Goal: Information Seeking & Learning: Learn about a topic

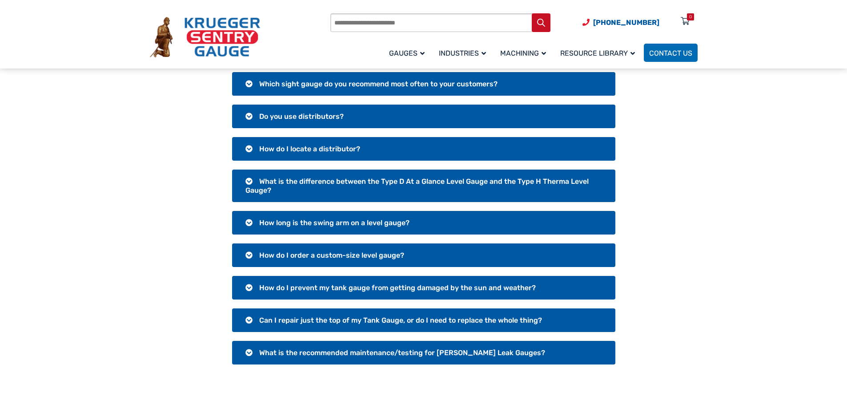
scroll to position [133, 0]
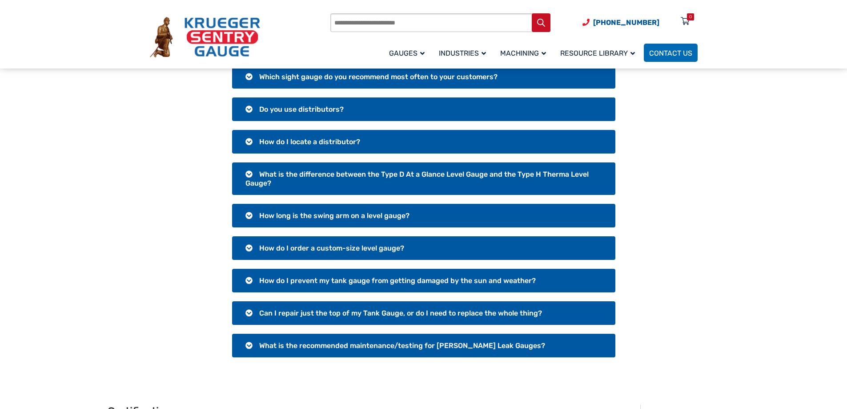
click at [246, 172] on h3 "What is the difference between the Type D At a Glance Level Gauge and the Type …" at bounding box center [423, 178] width 383 height 32
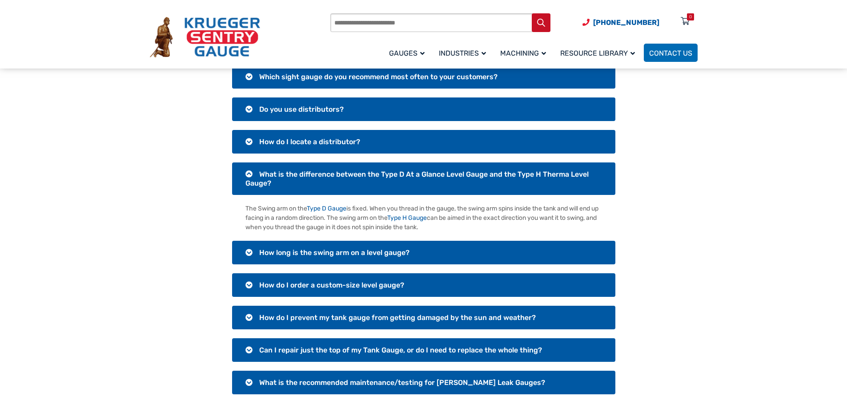
click at [246, 252] on h3 "How long is the swing arm on a level gauge?" at bounding box center [423, 253] width 383 height 24
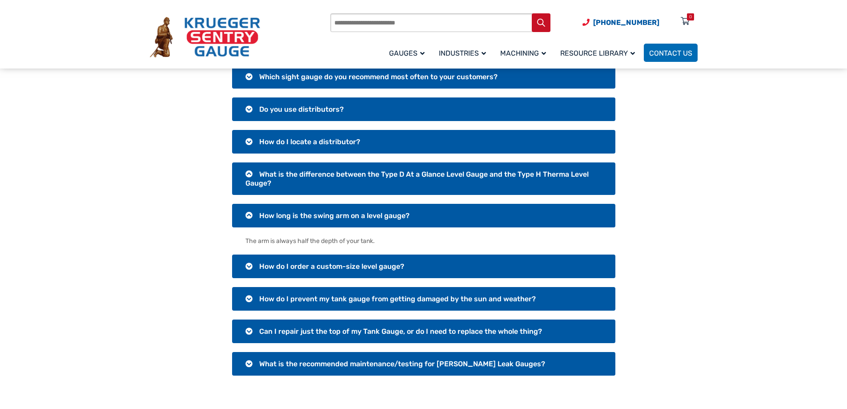
click at [247, 268] on h3 "How do I order a custom-size level gauge?" at bounding box center [423, 266] width 383 height 24
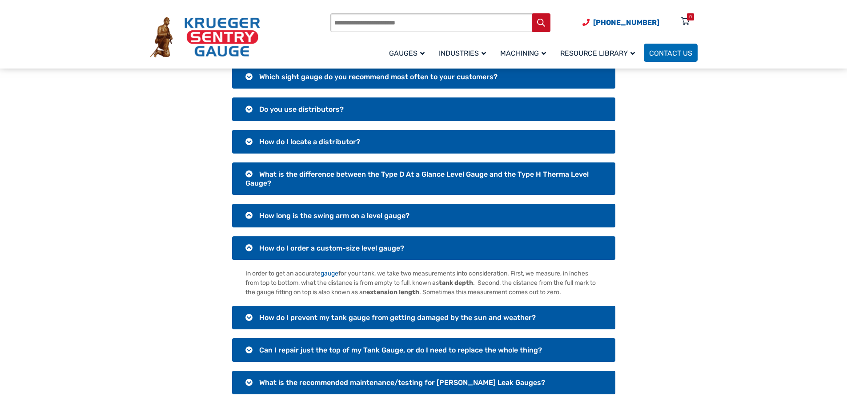
click at [246, 315] on h3 "How do I prevent my tank gauge from getting damaged by the sun and weather?" at bounding box center [423, 318] width 383 height 24
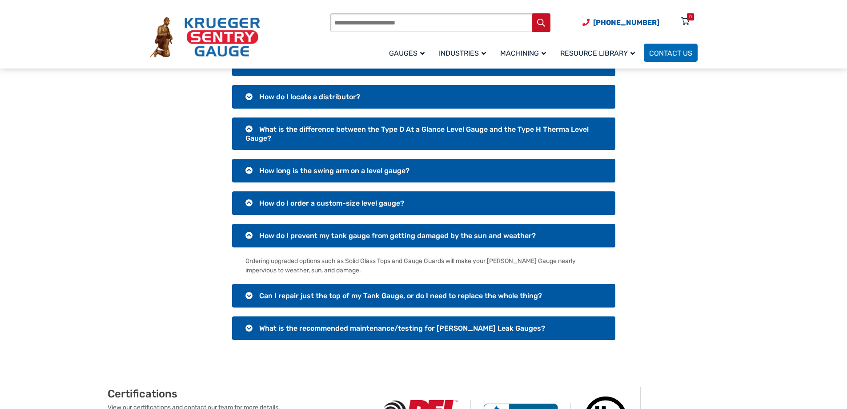
scroll to position [222, 0]
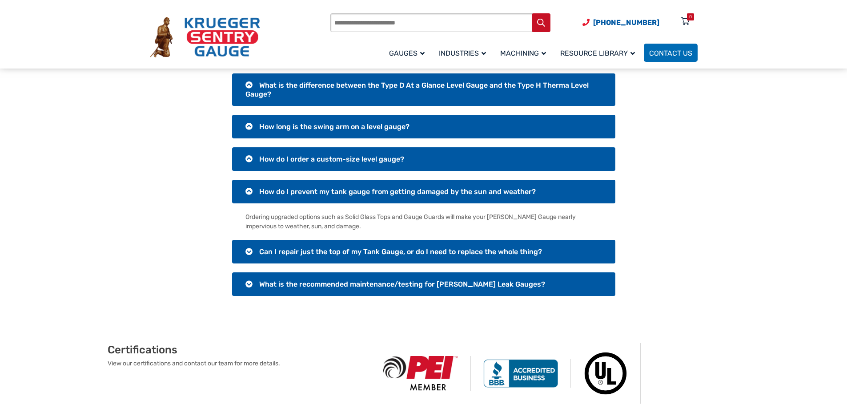
click at [247, 250] on h3 "Can I repair just the top of my Tank Gauge, or do I need to replace the whole t…" at bounding box center [423, 252] width 383 height 24
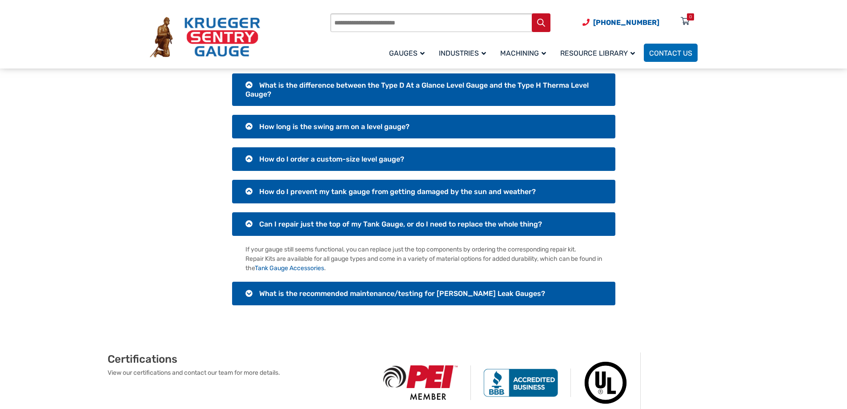
click at [247, 294] on h3 "What is the recommended maintenance/testing for [PERSON_NAME] Leak Gauges?" at bounding box center [423, 294] width 383 height 24
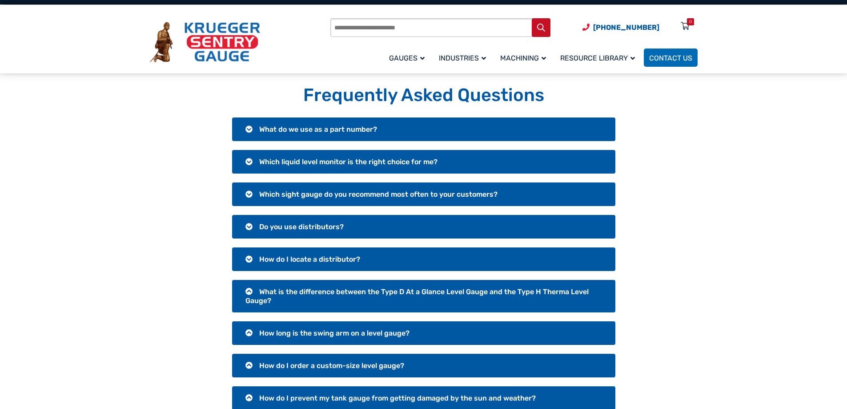
scroll to position [0, 0]
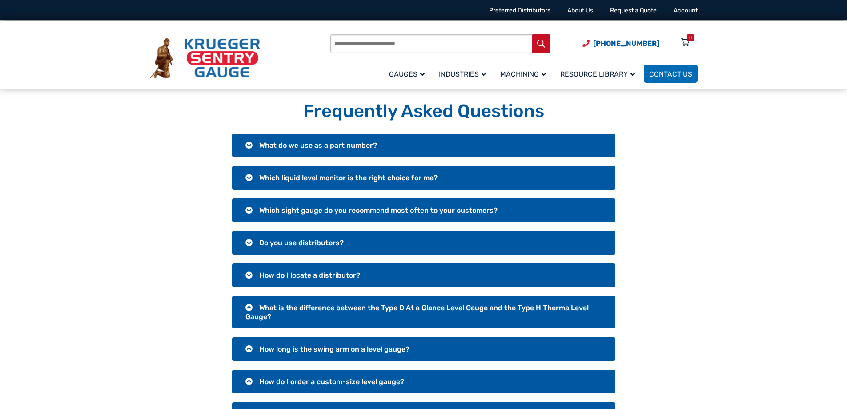
click at [246, 144] on h3 "What do we use as a part number?" at bounding box center [423, 145] width 383 height 24
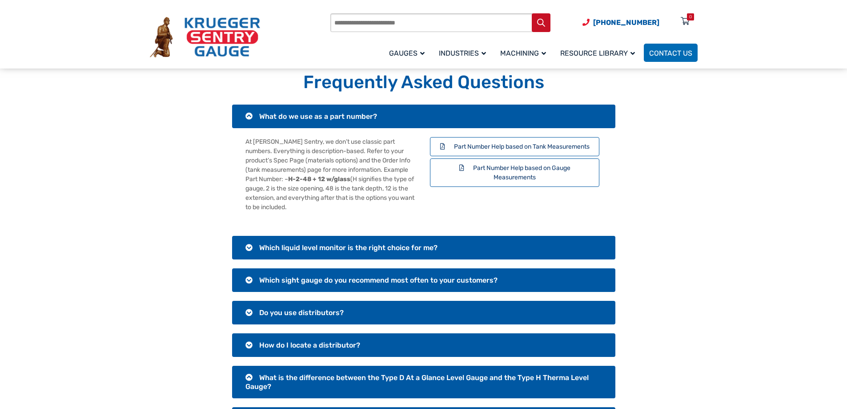
scroll to position [44, 0]
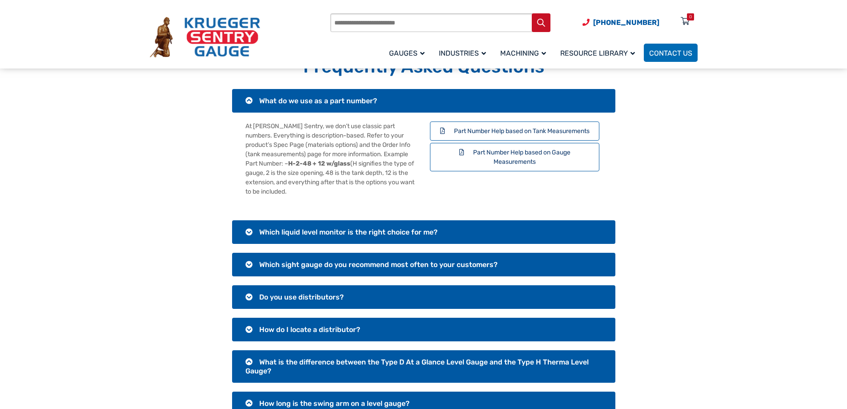
click at [249, 230] on h3 "Which liquid level monitor is the right choice for me?" at bounding box center [423, 232] width 383 height 24
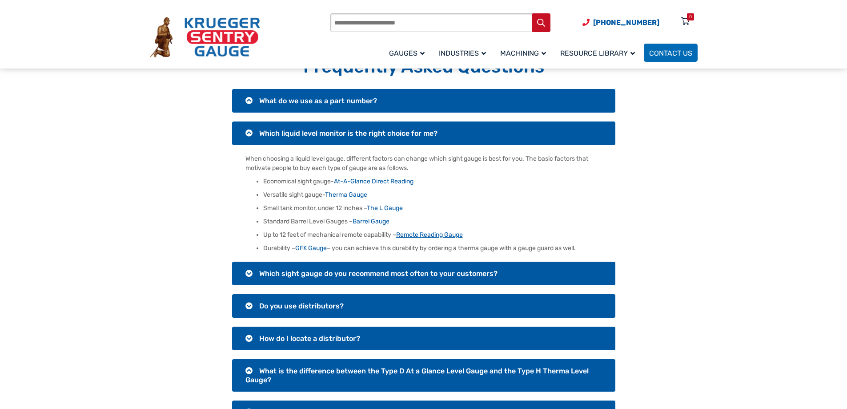
click at [429, 235] on link "Remote Reading Gauge" at bounding box center [429, 235] width 67 height 8
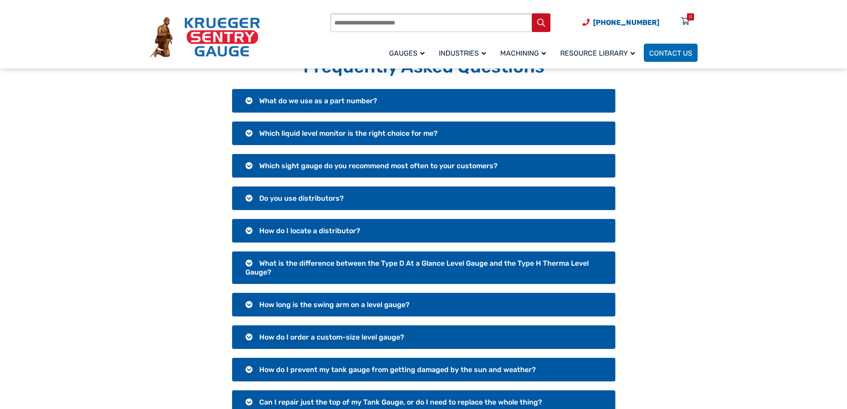
click at [251, 304] on h3 "How long is the swing arm on a level gauge?" at bounding box center [423, 305] width 383 height 24
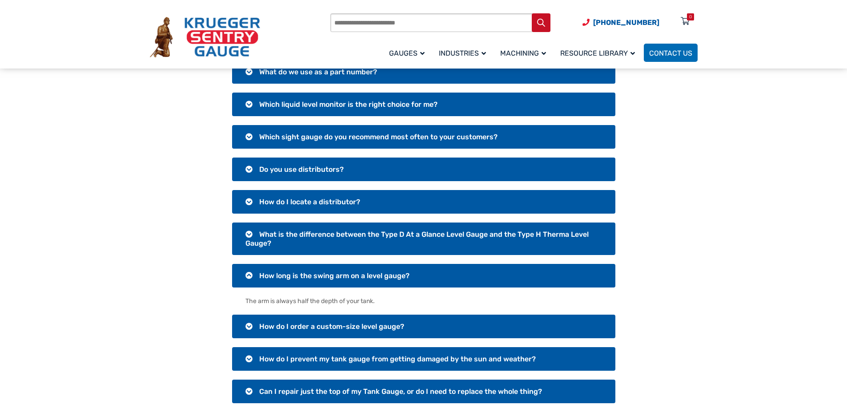
scroll to position [89, 0]
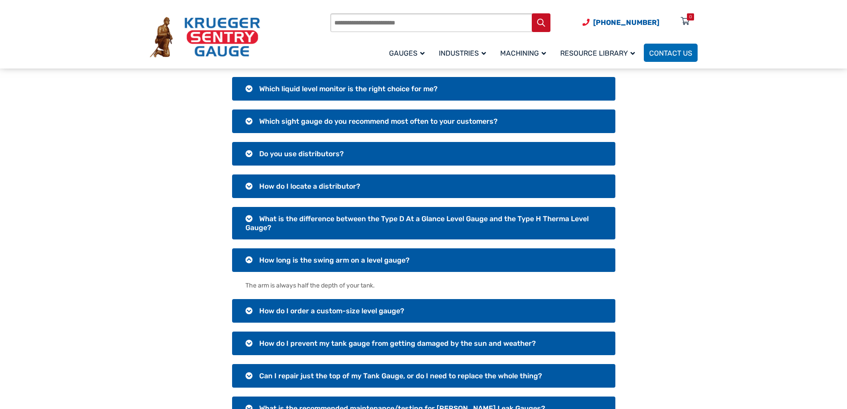
click at [246, 310] on h3 "How do I order a custom-size level gauge?" at bounding box center [423, 311] width 383 height 24
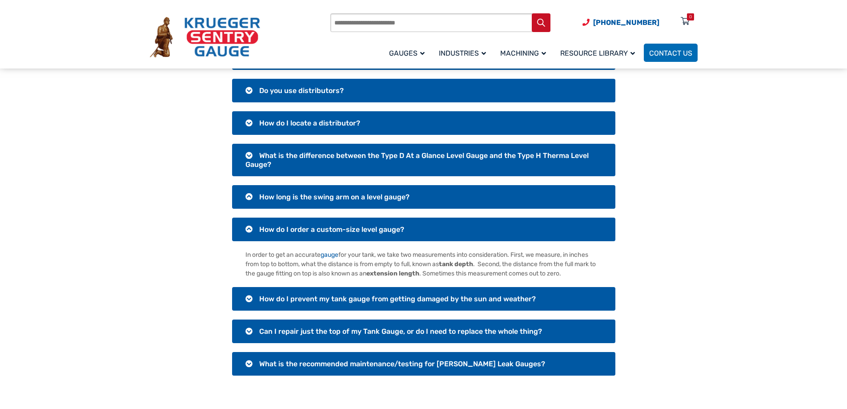
scroll to position [222, 0]
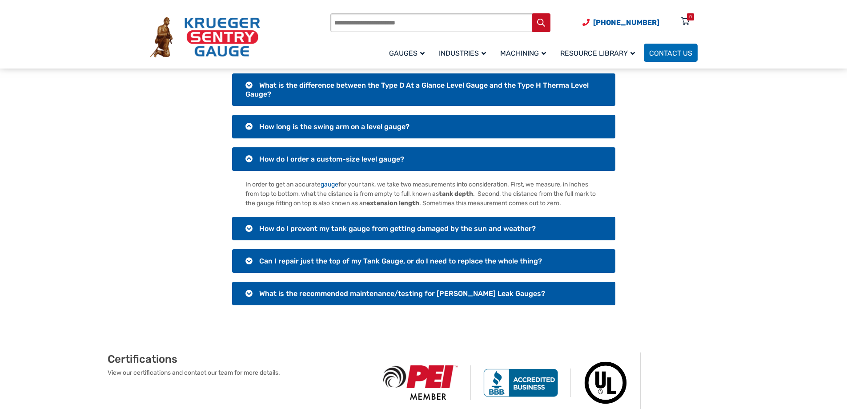
click at [246, 294] on h3 "What is the recommended maintenance/testing for [PERSON_NAME] Leak Gauges?" at bounding box center [423, 294] width 383 height 24
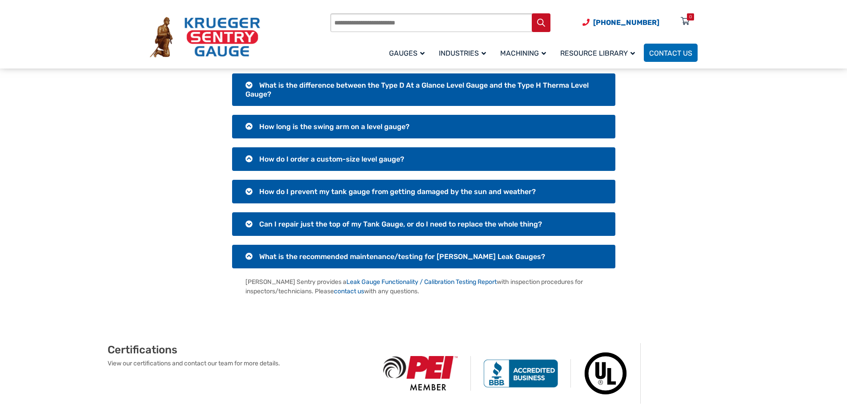
scroll to position [0, 0]
